Goal: Task Accomplishment & Management: Use online tool/utility

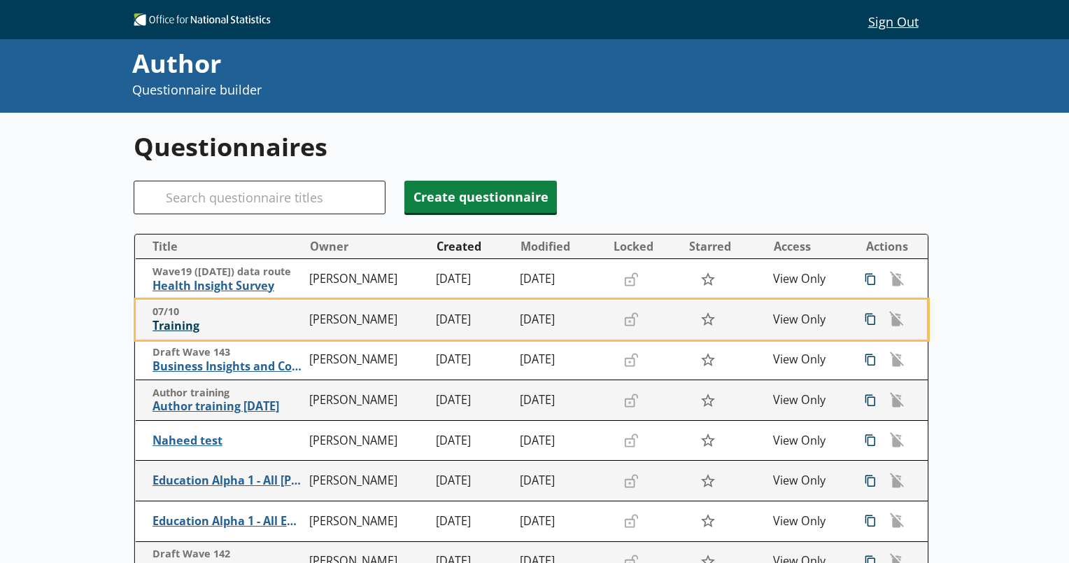
click at [174, 323] on span "Training" at bounding box center [228, 325] width 150 height 15
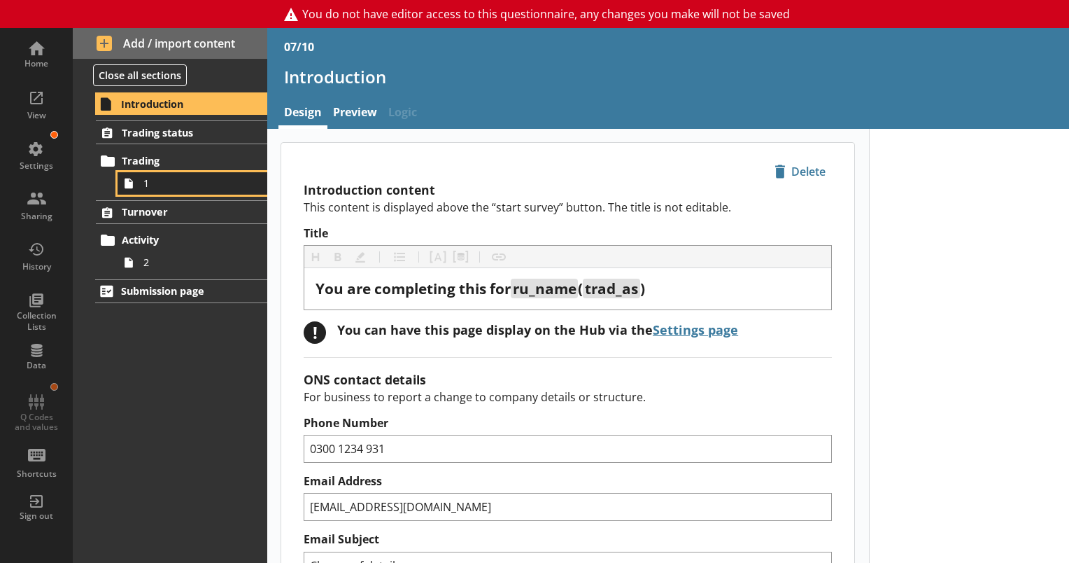
click at [191, 185] on span "1" at bounding box center [195, 182] width 105 height 13
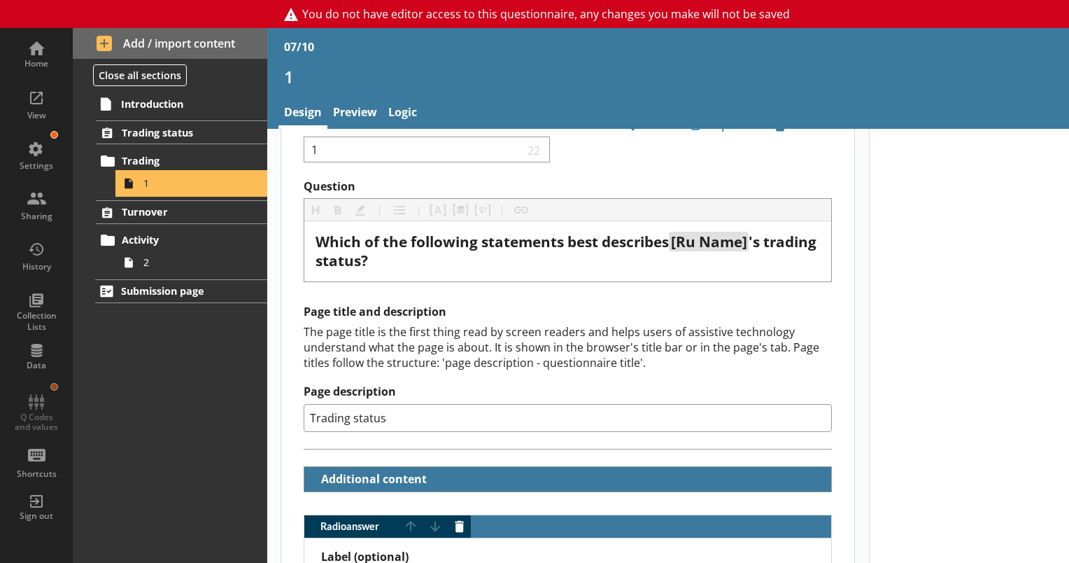
scroll to position [55, 0]
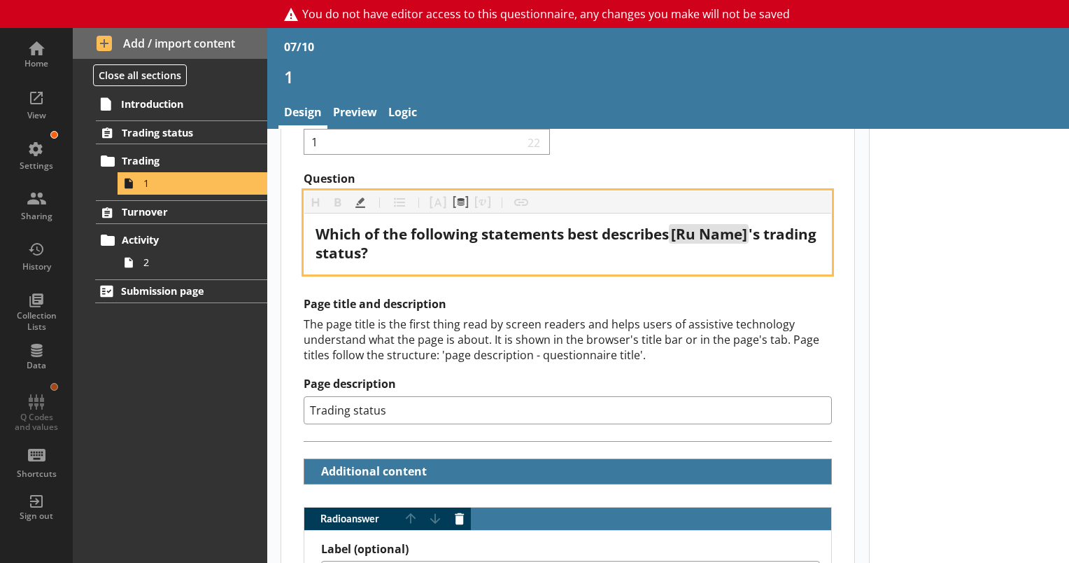
click at [742, 239] on span "[Ru Name]" at bounding box center [709, 234] width 76 height 20
click at [756, 236] on span "'s trading status?" at bounding box center [568, 243] width 505 height 38
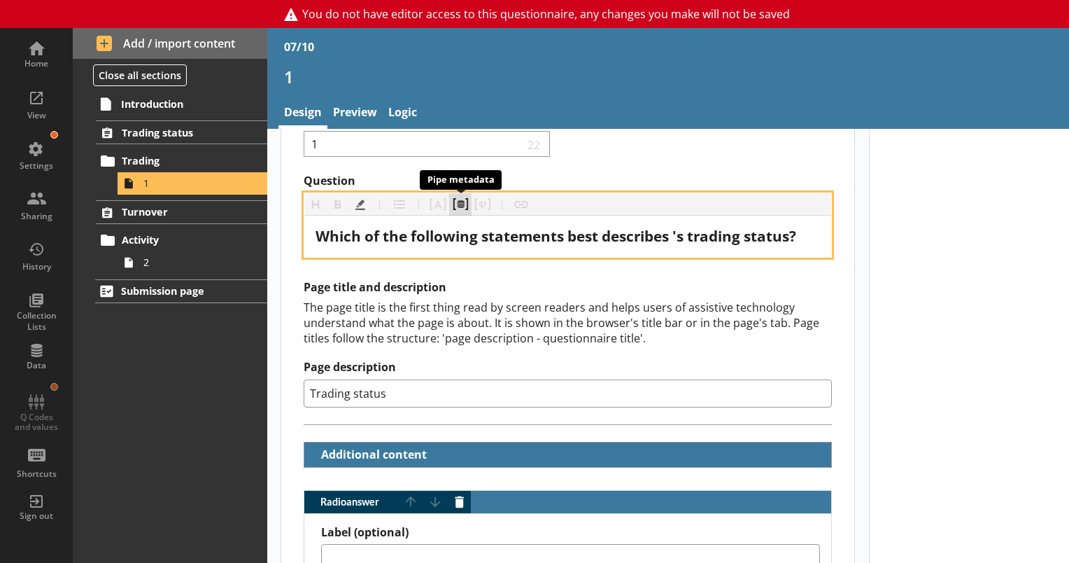
click at [459, 199] on button "Pipe metadata" at bounding box center [460, 204] width 22 height 22
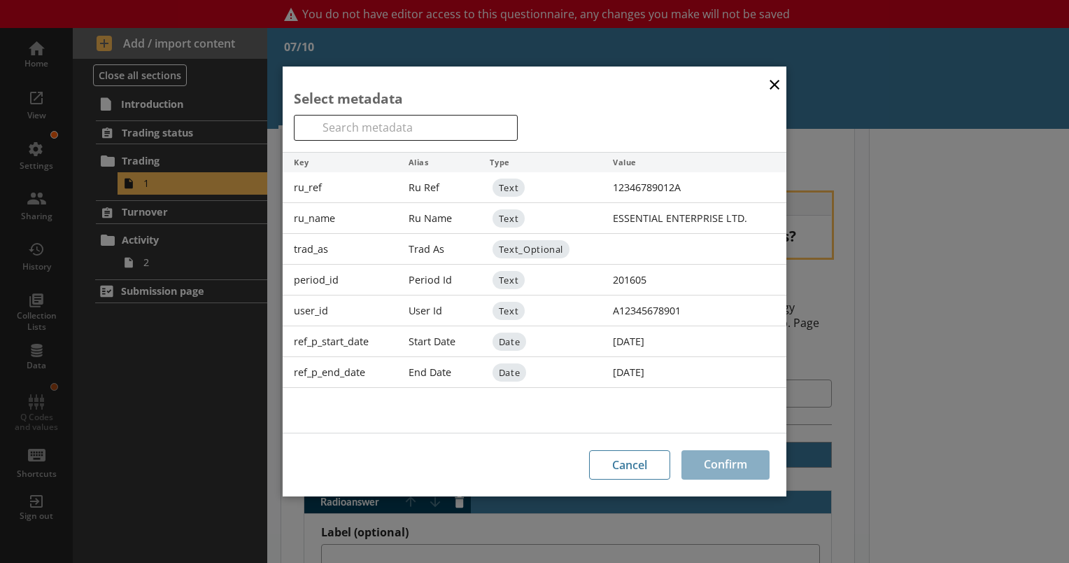
click at [415, 216] on div "Ru Name" at bounding box center [438, 218] width 82 height 31
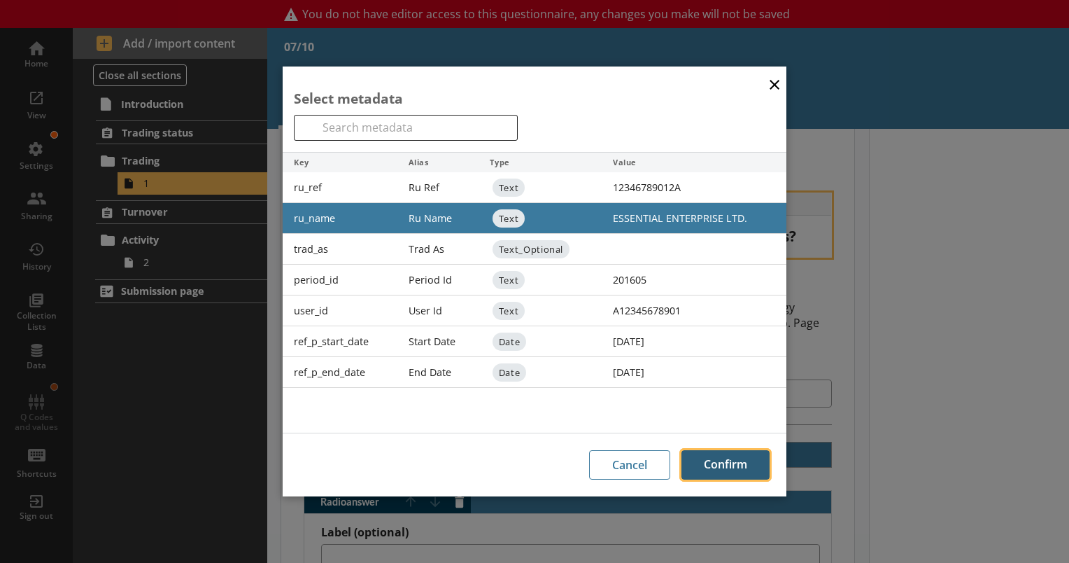
click at [712, 468] on button "Confirm" at bounding box center [726, 464] width 88 height 29
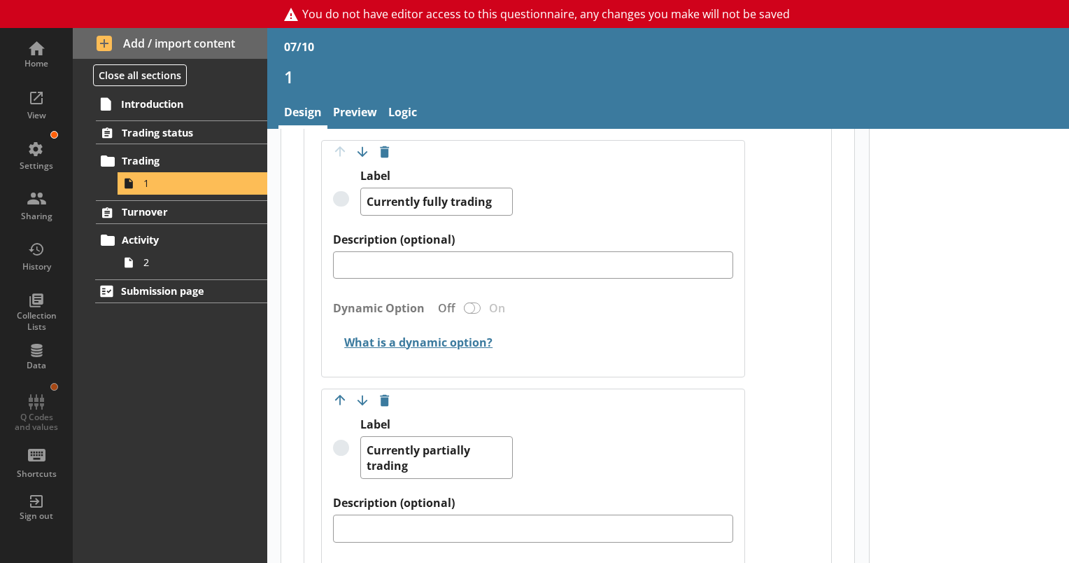
scroll to position [560, 0]
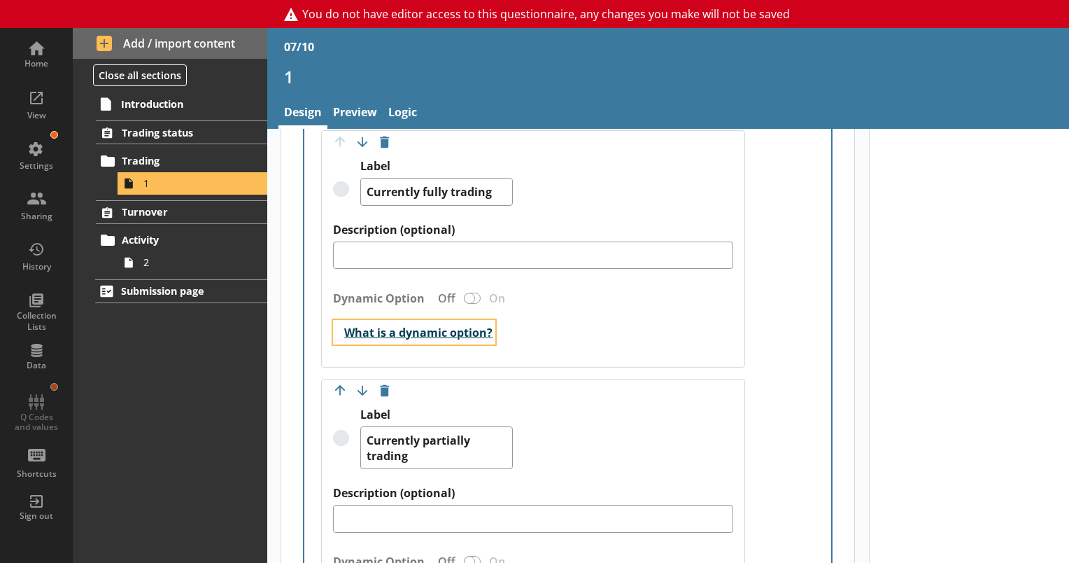
click at [476, 333] on button "What is a dynamic option?" at bounding box center [414, 332] width 162 height 24
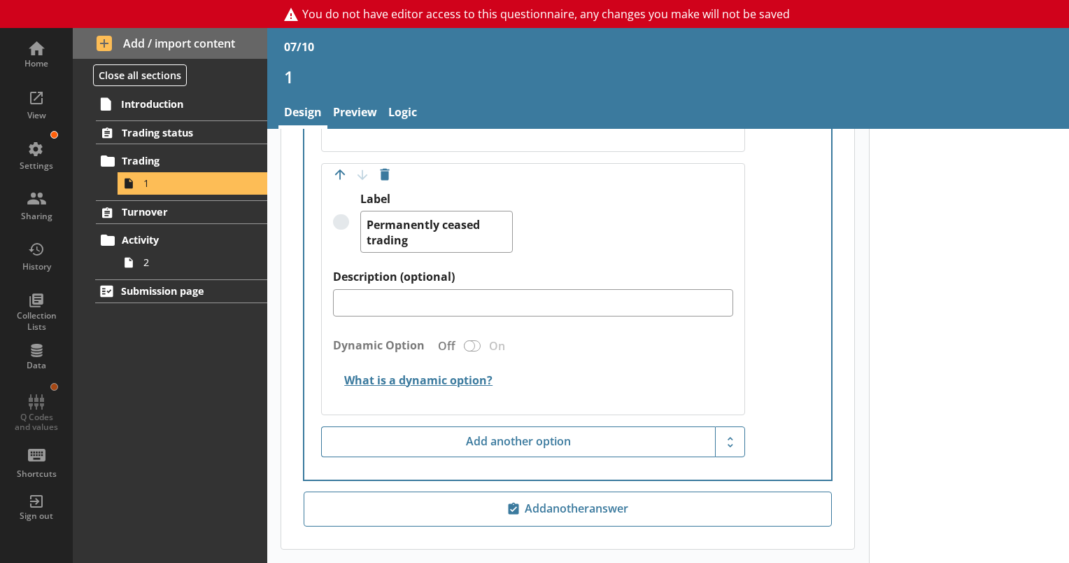
scroll to position [1738, 0]
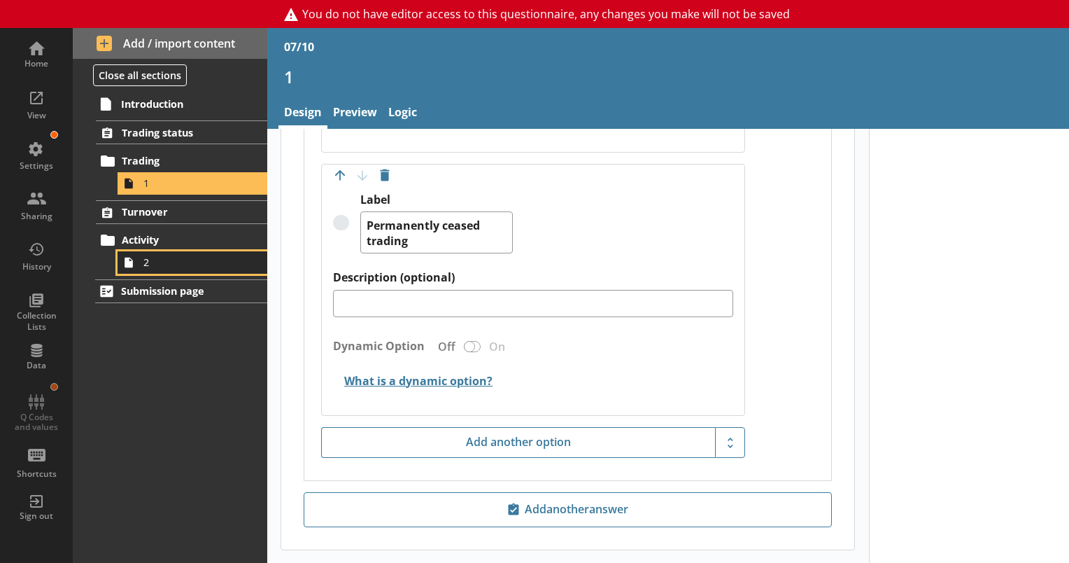
click at [191, 260] on span "2" at bounding box center [195, 261] width 105 height 13
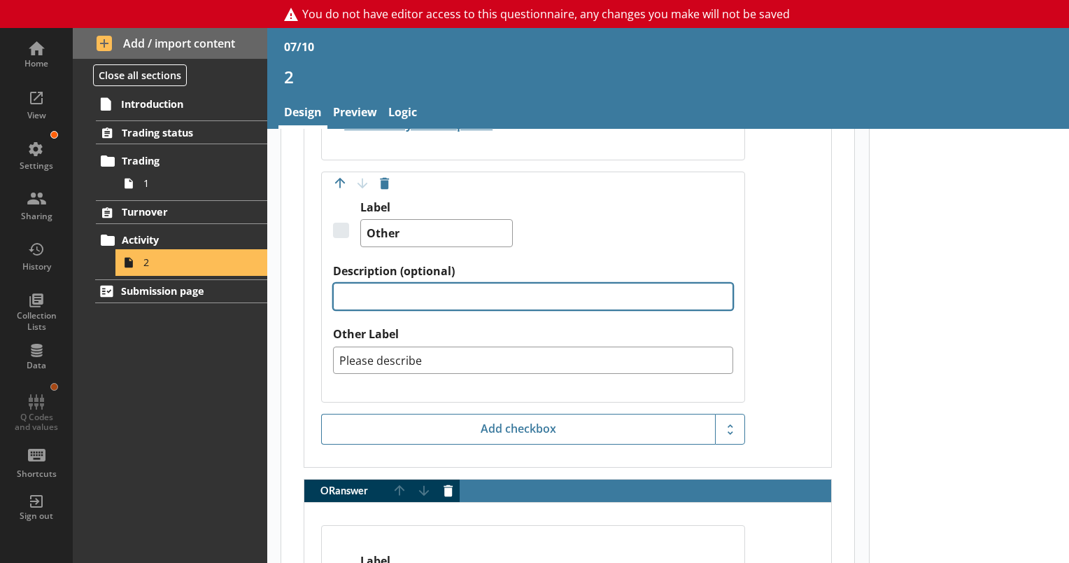
scroll to position [1564, 0]
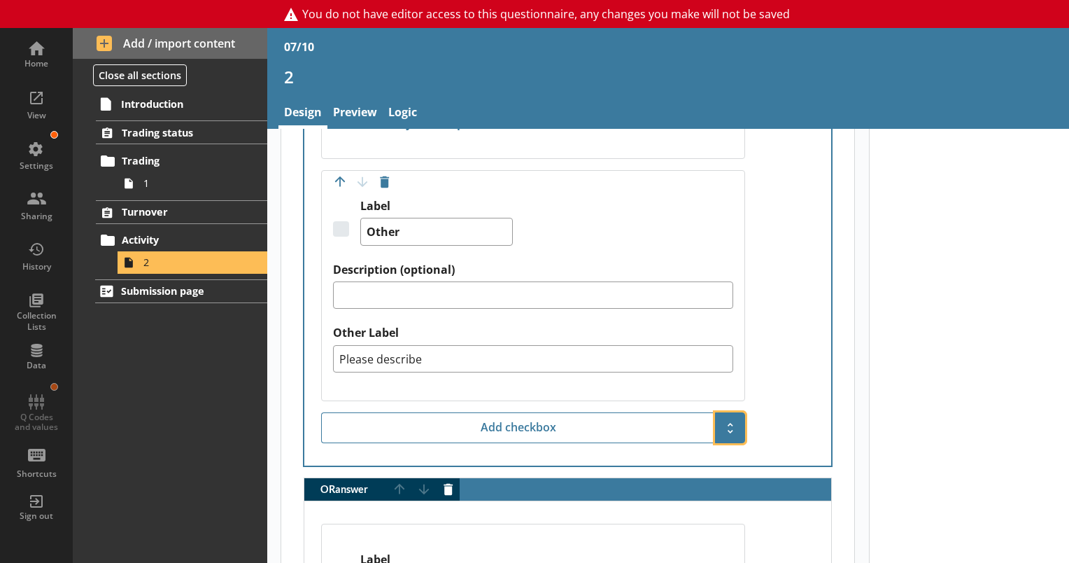
click at [721, 427] on span "Show additional options" at bounding box center [730, 427] width 22 height 22
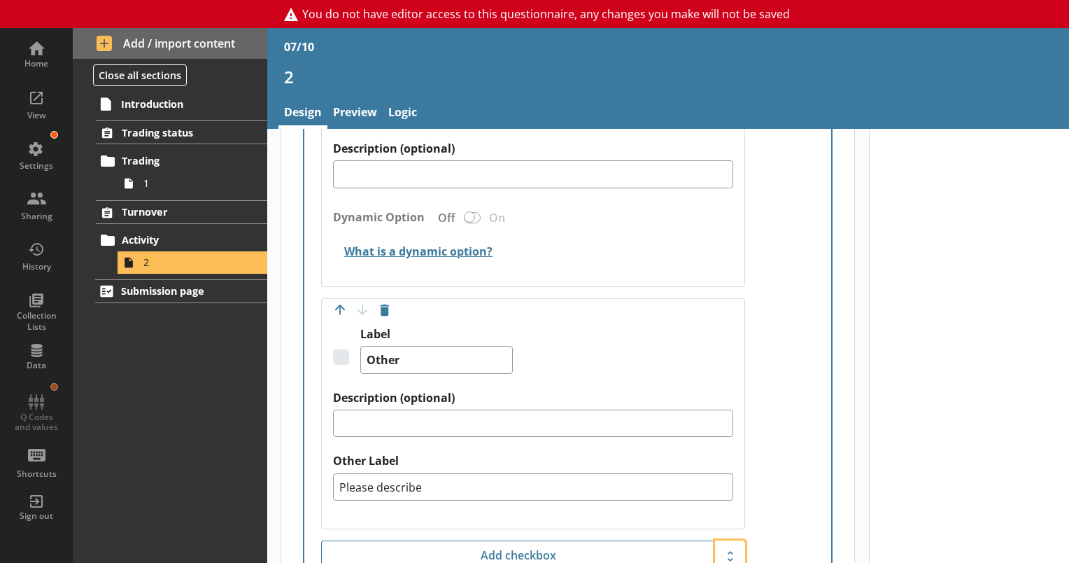
scroll to position [1435, 0]
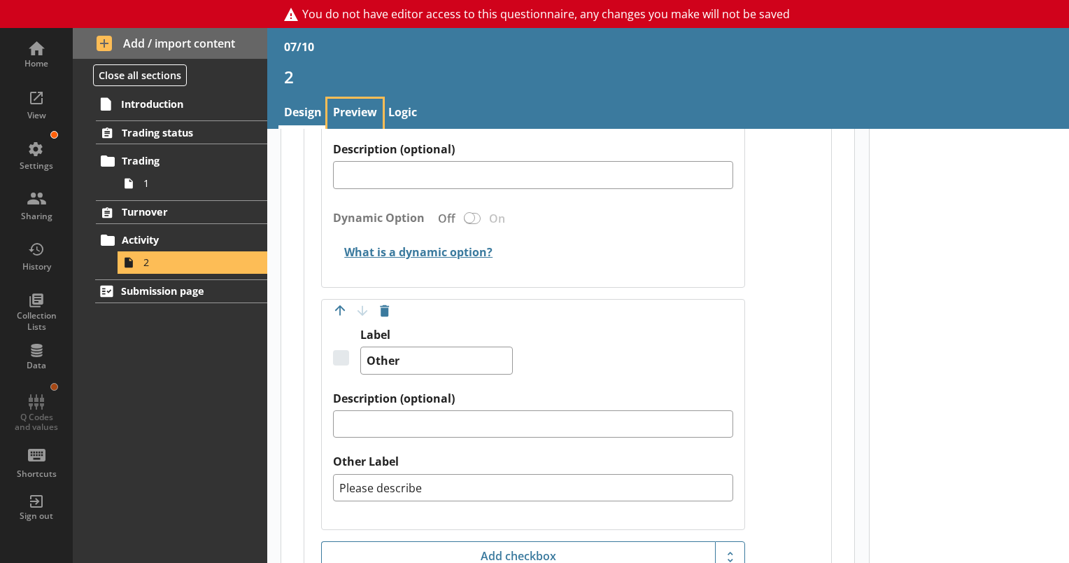
click at [338, 111] on link "Preview" at bounding box center [355, 114] width 55 height 30
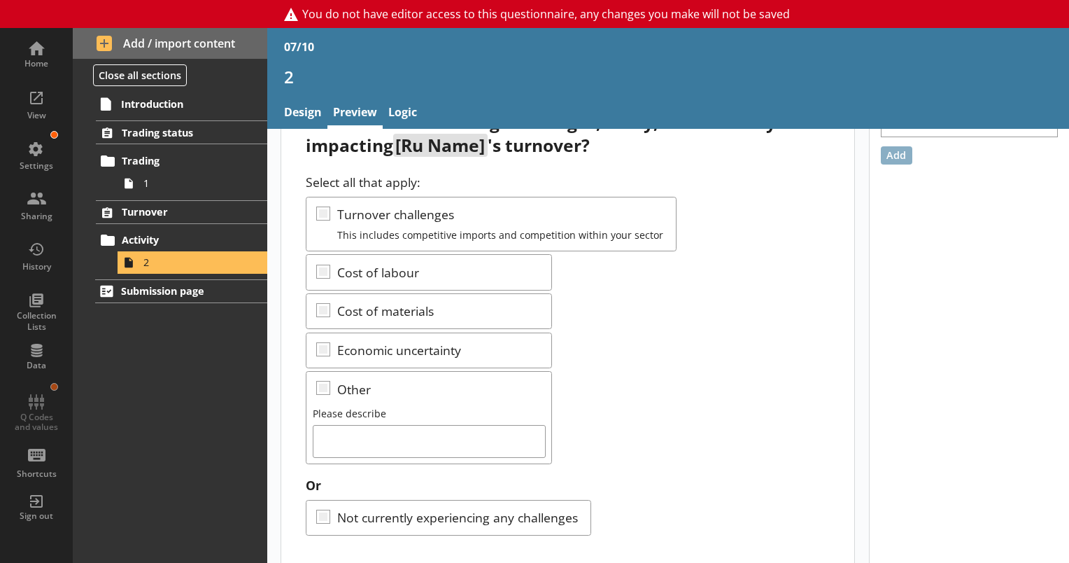
scroll to position [59, 0]
click at [311, 108] on link "Design" at bounding box center [303, 114] width 49 height 30
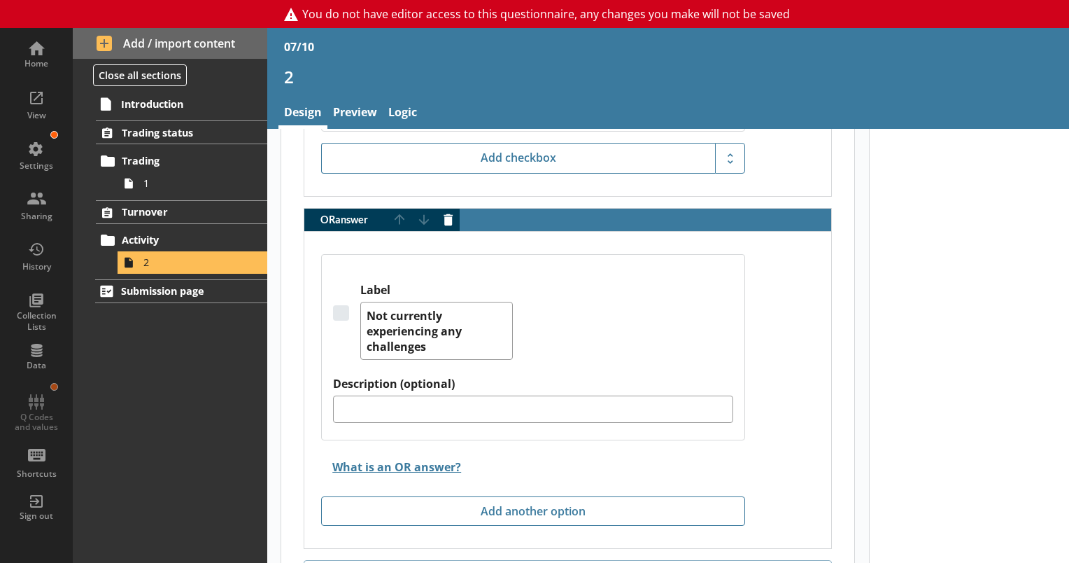
scroll to position [1962, 0]
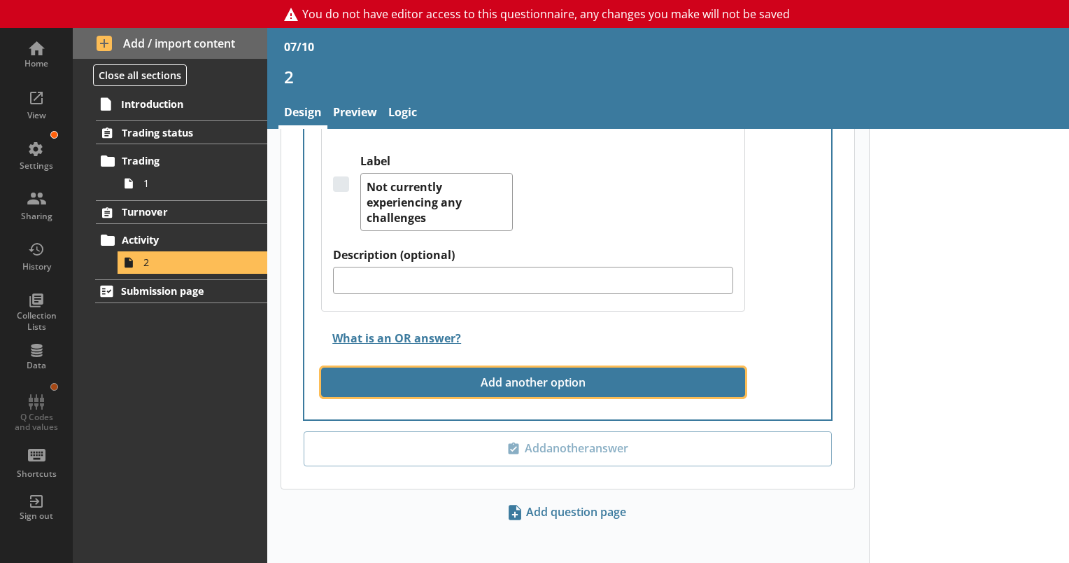
click at [527, 367] on button "Add another option" at bounding box center [533, 381] width 424 height 29
click at [596, 372] on button "Add another option" at bounding box center [533, 381] width 424 height 29
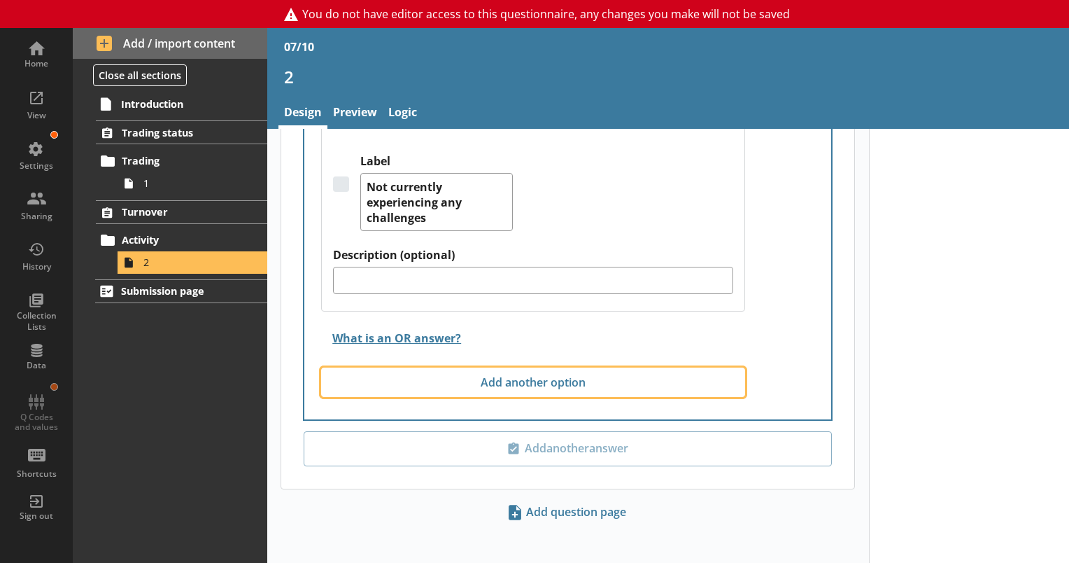
click at [710, 386] on button "Add another option" at bounding box center [533, 381] width 424 height 29
type textarea "x"
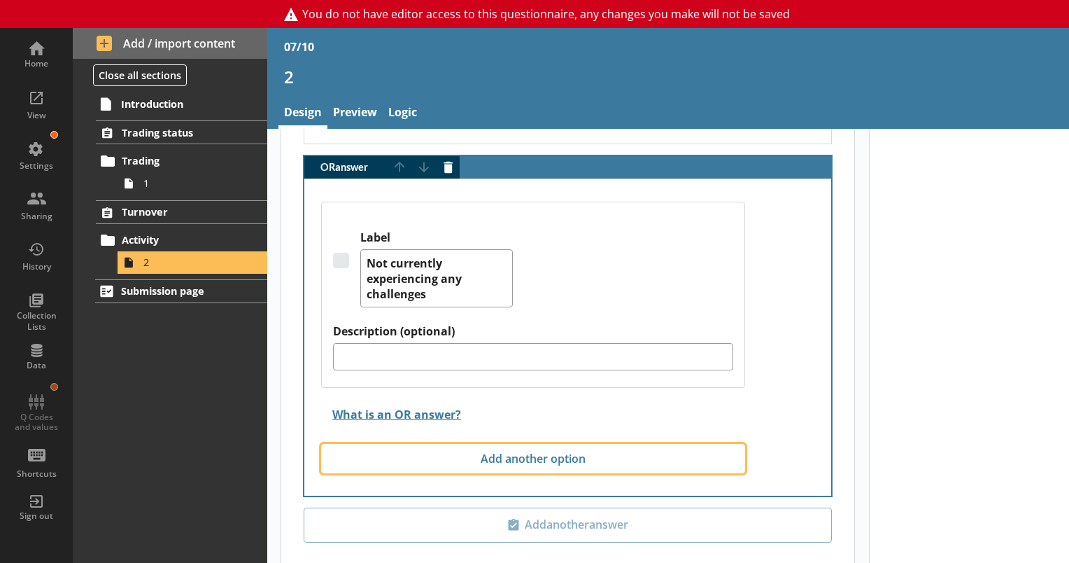
scroll to position [1887, 0]
